Goal: Information Seeking & Learning: Check status

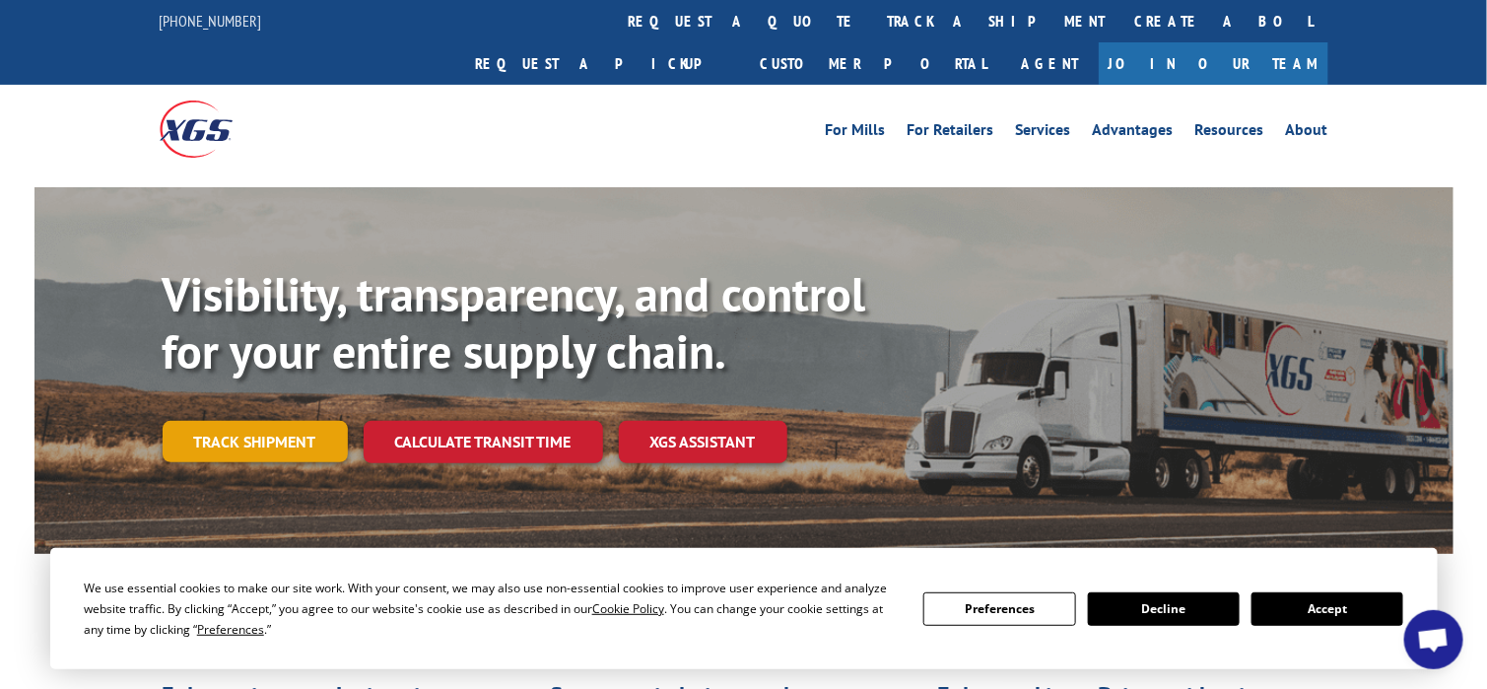
click at [287, 421] on link "Track shipment" at bounding box center [255, 441] width 185 height 41
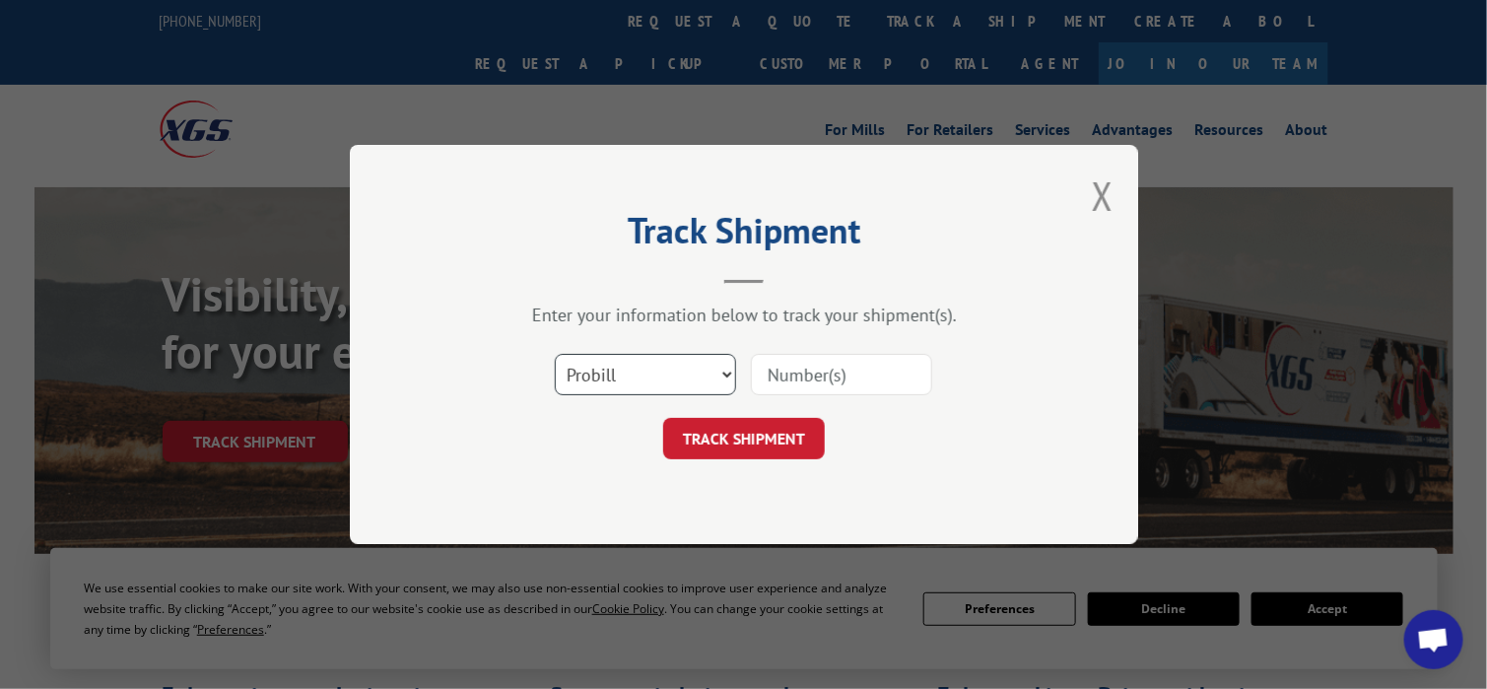
drag, startPoint x: 635, startPoint y: 371, endPoint x: 626, endPoint y: 391, distance: 22.5
click at [635, 371] on select "Select category... Probill BOL PO" at bounding box center [645, 374] width 181 height 41
select select "bol"
click at [555, 354] on select "Select category... Probill BOL PO" at bounding box center [645, 374] width 181 height 41
click at [799, 371] on input at bounding box center [841, 374] width 181 height 41
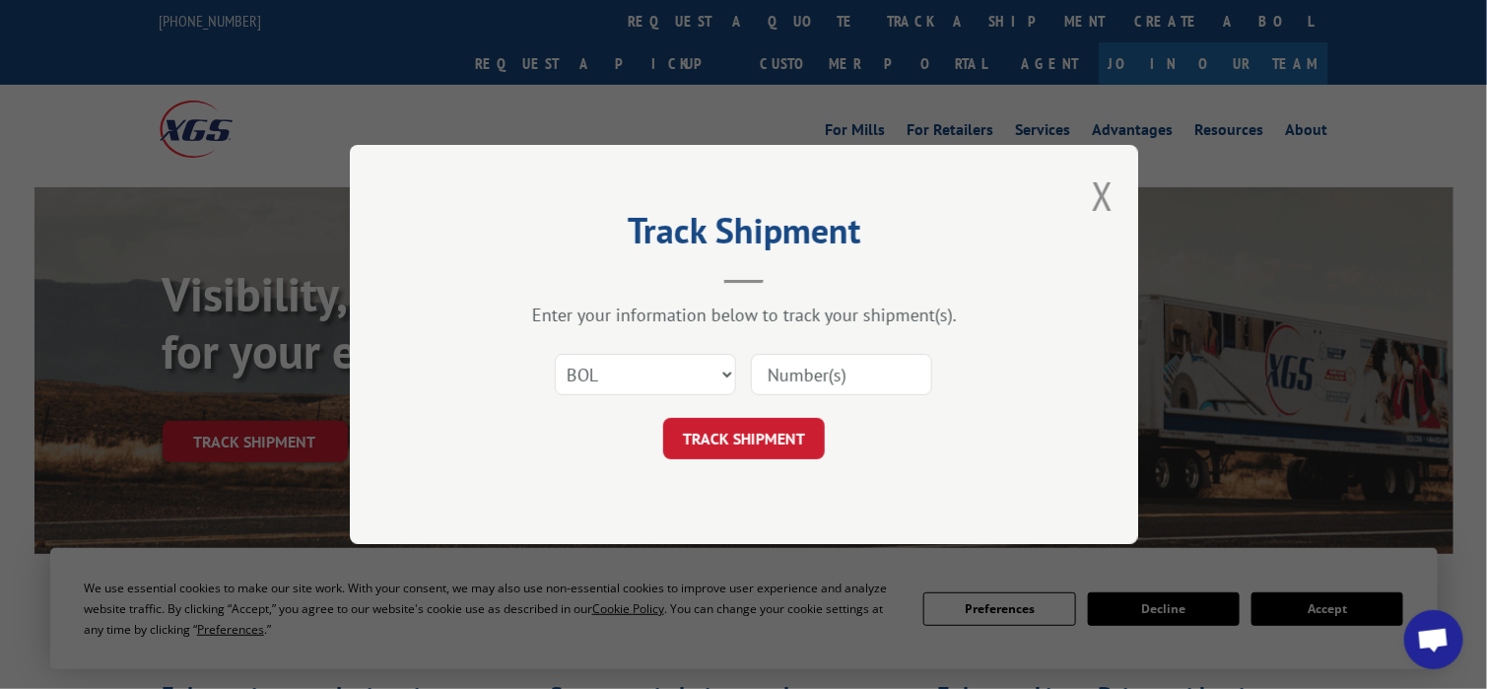
paste input "14811756"
type input "14811756"
click at [785, 428] on button "TRACK SHIPMENT" at bounding box center [744, 438] width 162 height 41
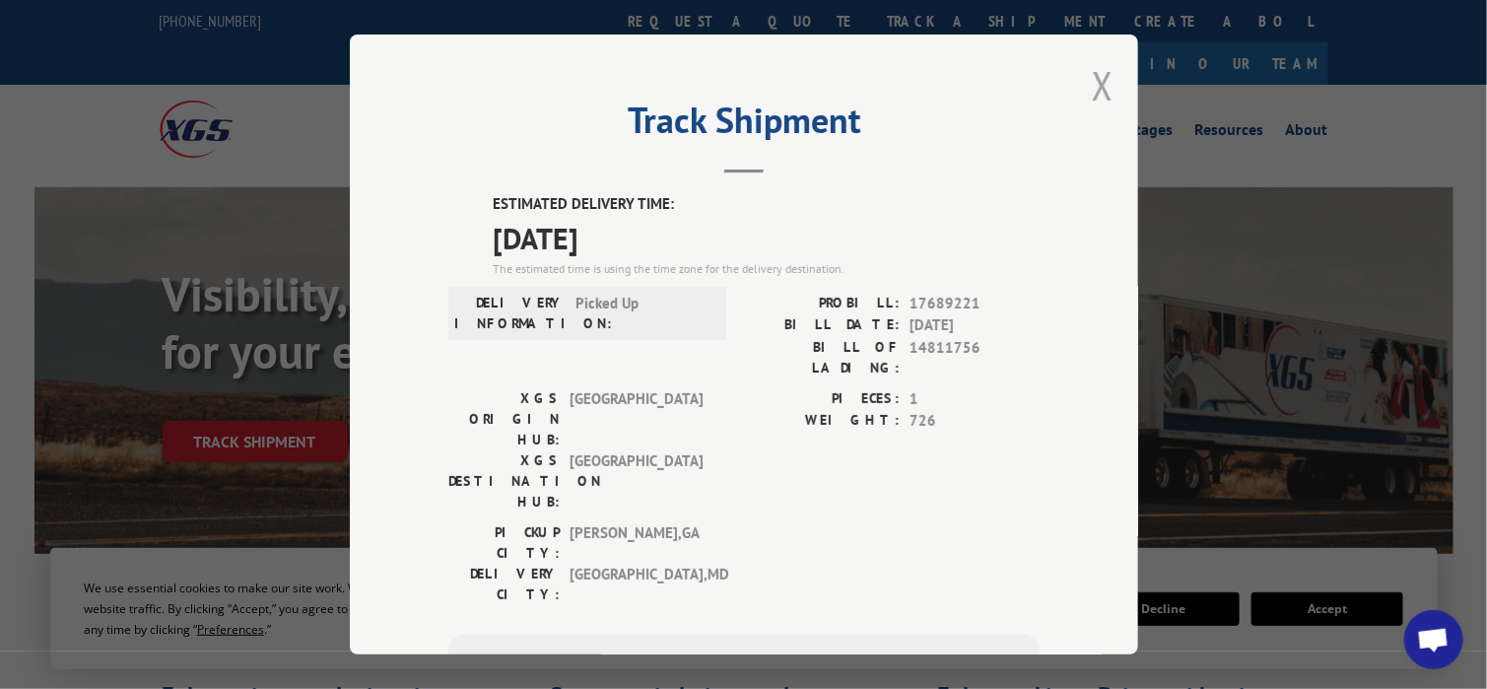
click at [1098, 80] on button "Close modal" at bounding box center [1103, 85] width 22 height 52
